Goal: Information Seeking & Learning: Learn about a topic

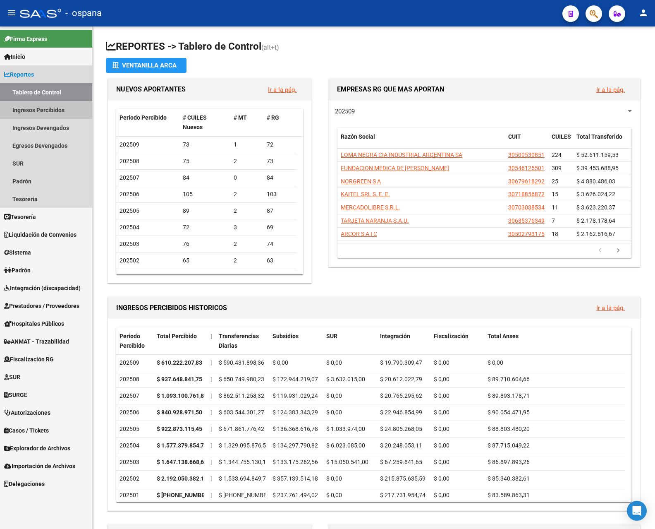
click at [22, 107] on link "Ingresos Percibidos" at bounding box center [46, 110] width 92 height 18
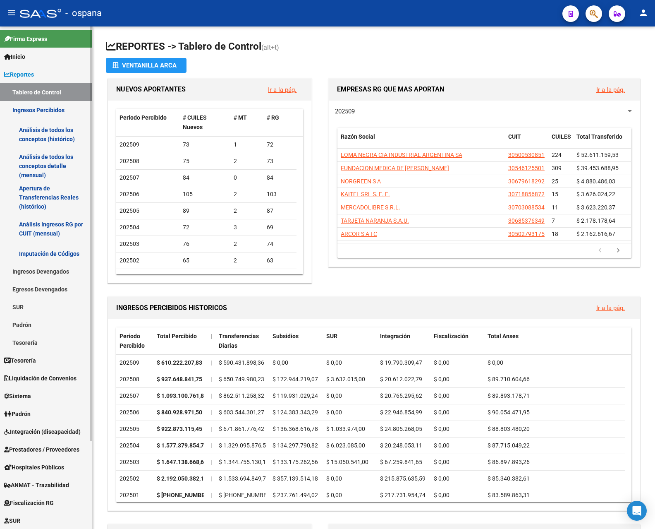
click at [58, 161] on link "Análisis de todos los conceptos detalle (mensual)" at bounding box center [46, 165] width 92 height 31
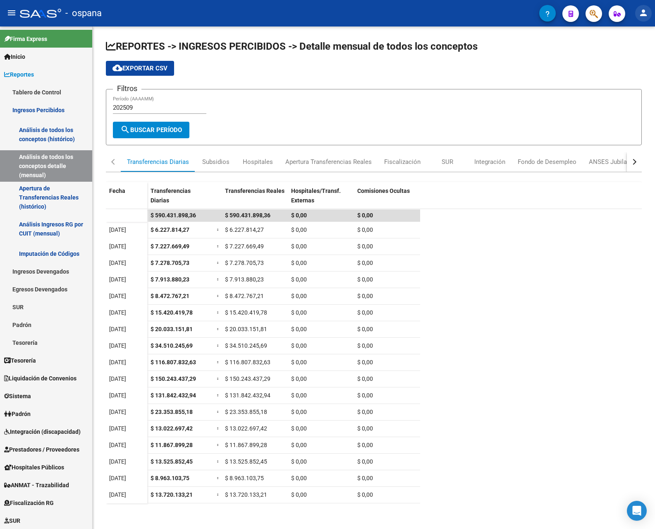
click at [643, 14] on mat-icon "person" at bounding box center [644, 13] width 10 height 10
click at [39, 88] on div at bounding box center [327, 264] width 655 height 529
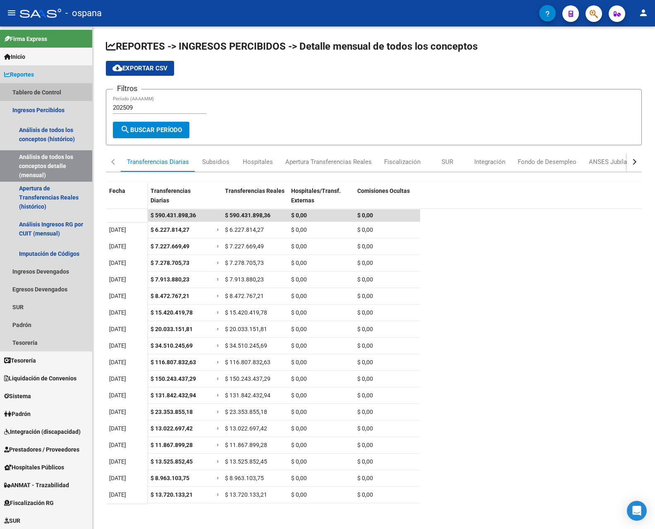
click at [39, 88] on link "Tablero de Control" at bounding box center [46, 92] width 92 height 18
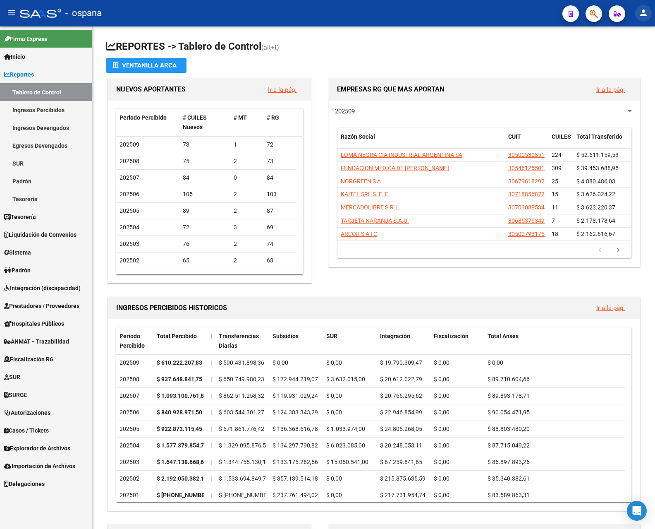
click at [642, 14] on mat-icon "person" at bounding box center [644, 13] width 10 height 10
click at [636, 52] on button "exit_to_app Salir" at bounding box center [627, 55] width 50 height 20
